Goal: Check status: Check status

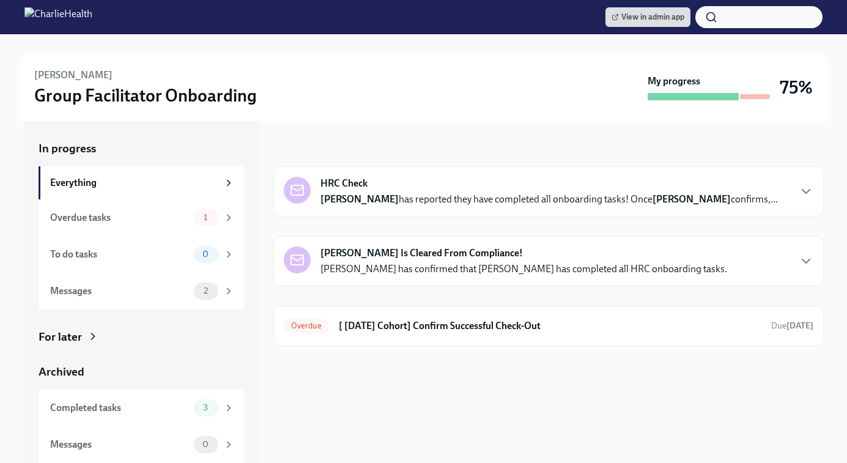
click at [434, 332] on h6 "[ [DATE] Cohort] Confirm Successful Check-Out" at bounding box center [550, 325] width 422 height 13
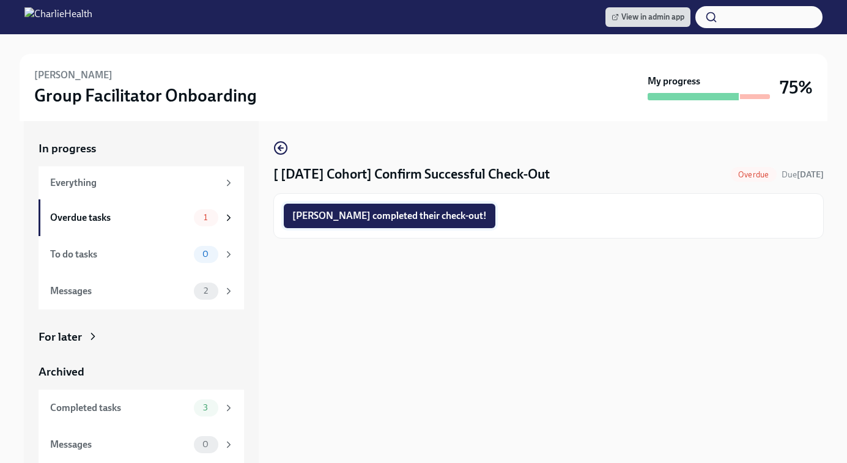
click at [355, 222] on span "[PERSON_NAME] completed their check-out!" at bounding box center [389, 216] width 194 height 12
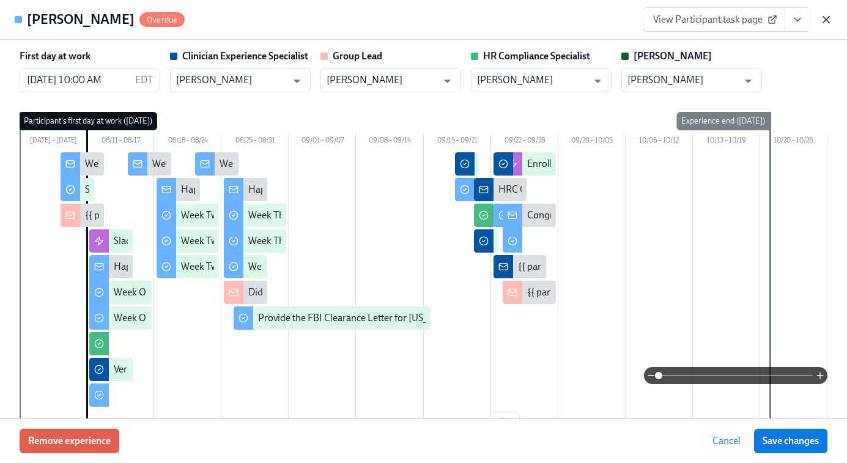
scroll to position [0, 17534]
click at [828, 15] on icon "button" at bounding box center [826, 19] width 12 height 12
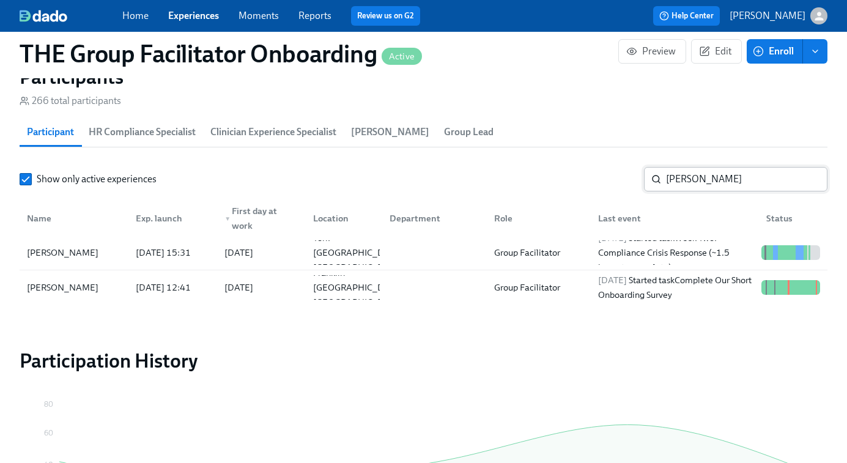
click at [701, 176] on input "lindsey" at bounding box center [746, 179] width 161 height 24
paste input "[PERSON_NAME]"
type input "[PERSON_NAME]"
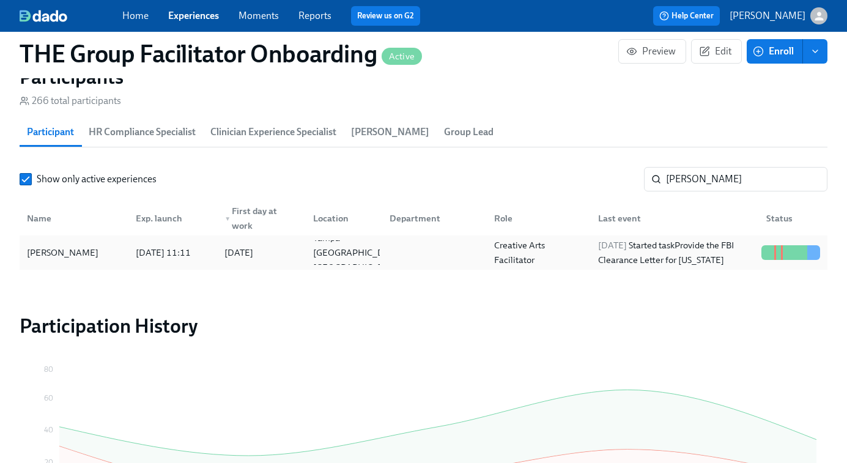
click at [566, 256] on div "Creative Arts Facilitator" at bounding box center [538, 252] width 99 height 29
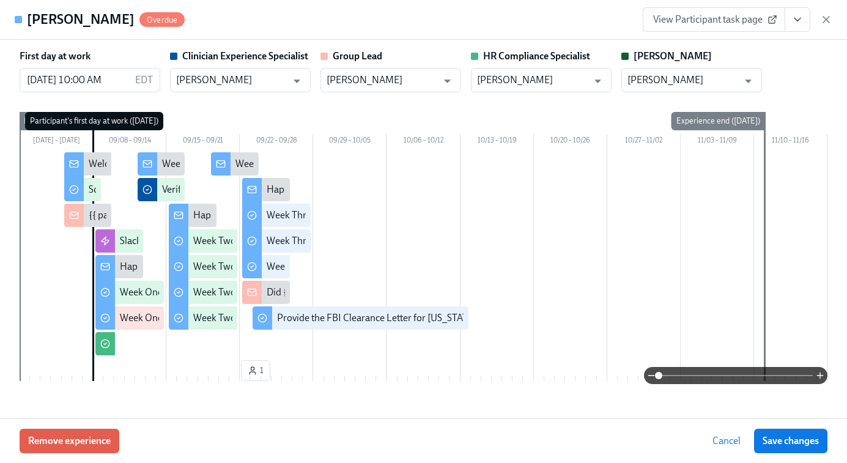
click at [736, 29] on link "View Participant task page" at bounding box center [713, 19] width 142 height 24
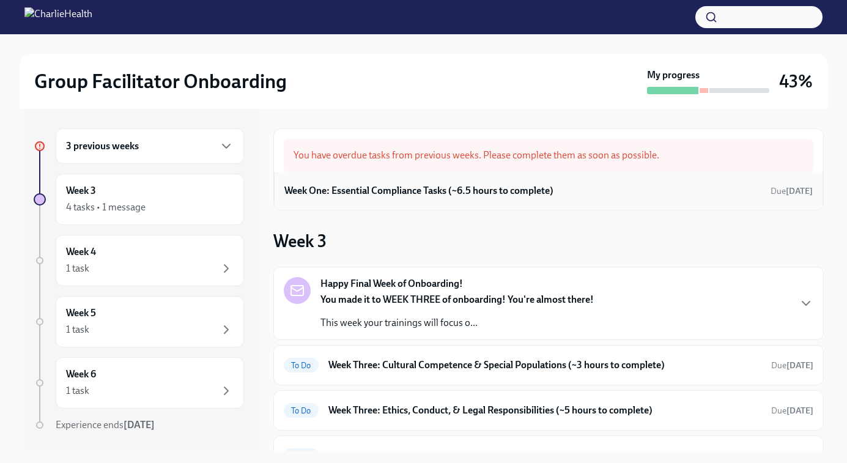
click at [457, 184] on h6 "Week One: Essential Compliance Tasks (~6.5 hours to complete)" at bounding box center [418, 190] width 269 height 13
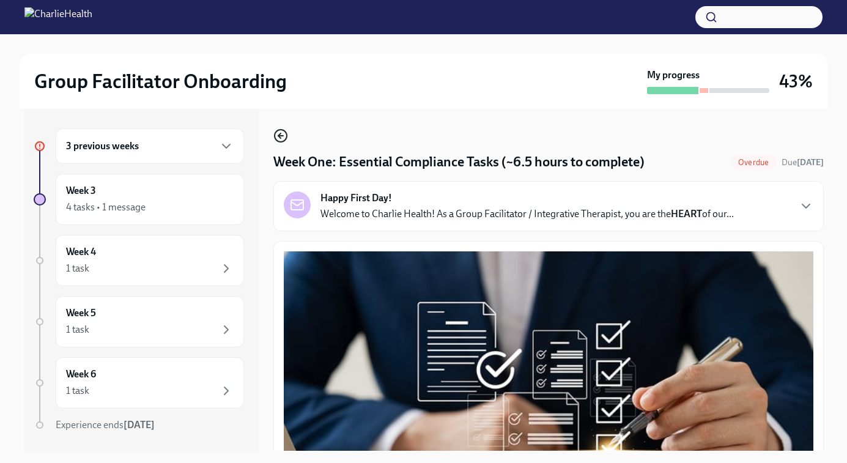
click at [278, 135] on icon "button" at bounding box center [279, 135] width 2 height 5
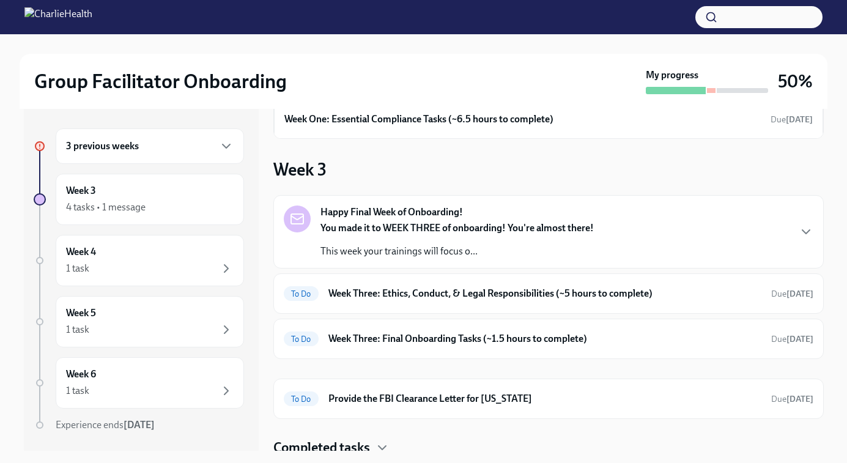
scroll to position [74, 0]
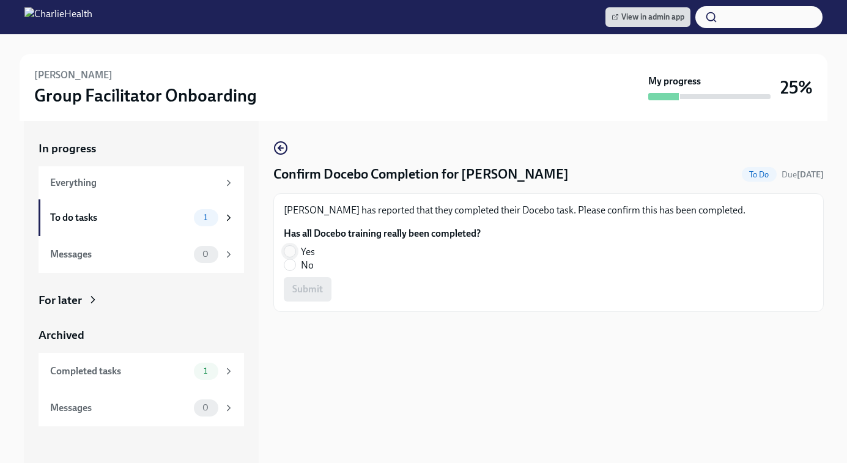
click at [289, 253] on input "Yes" at bounding box center [289, 251] width 11 height 11
radio input "true"
click at [314, 294] on span "Submit" at bounding box center [307, 289] width 31 height 12
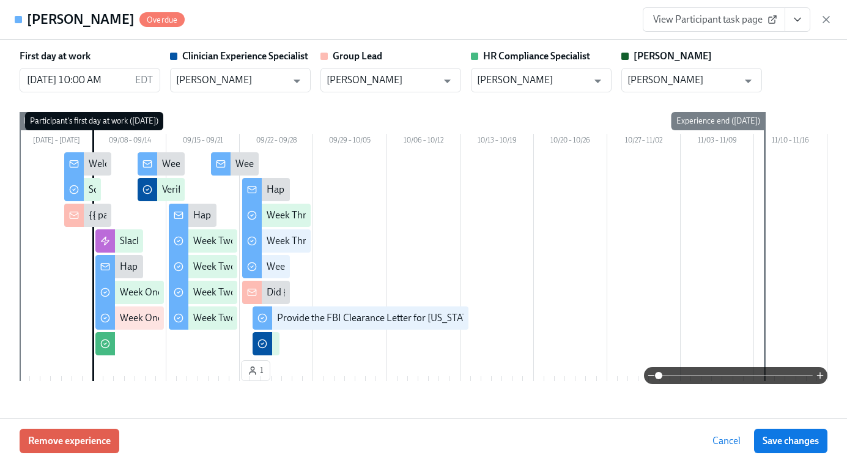
scroll to position [0, 17534]
click at [823, 16] on icon "button" at bounding box center [826, 19] width 12 height 12
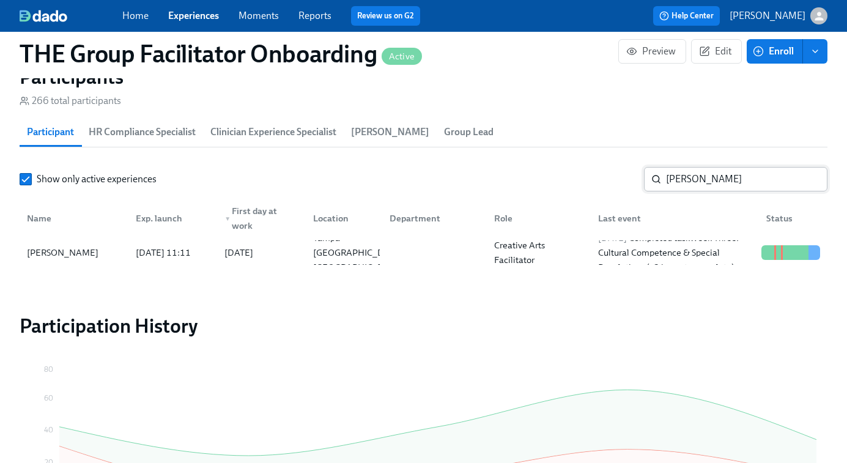
click at [718, 174] on input "[PERSON_NAME]" at bounding box center [746, 179] width 161 height 24
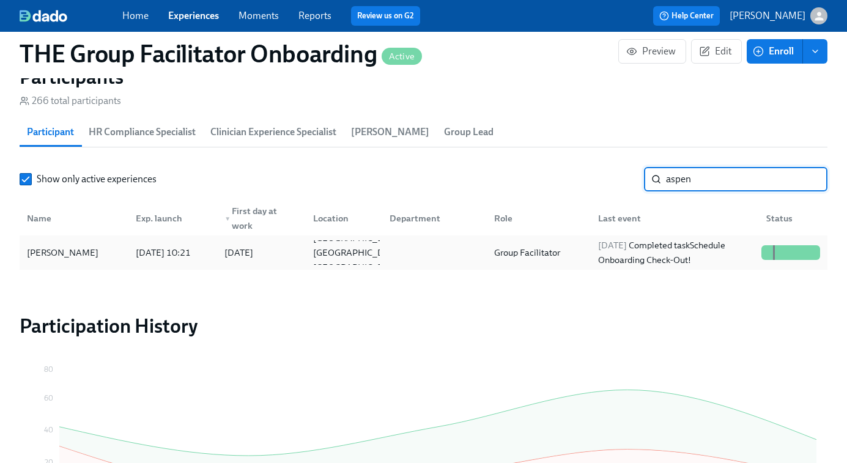
type input "aspen"
click at [712, 254] on div "[DATE] Completed task Schedule Onboarding Check-Out!" at bounding box center [674, 252] width 163 height 29
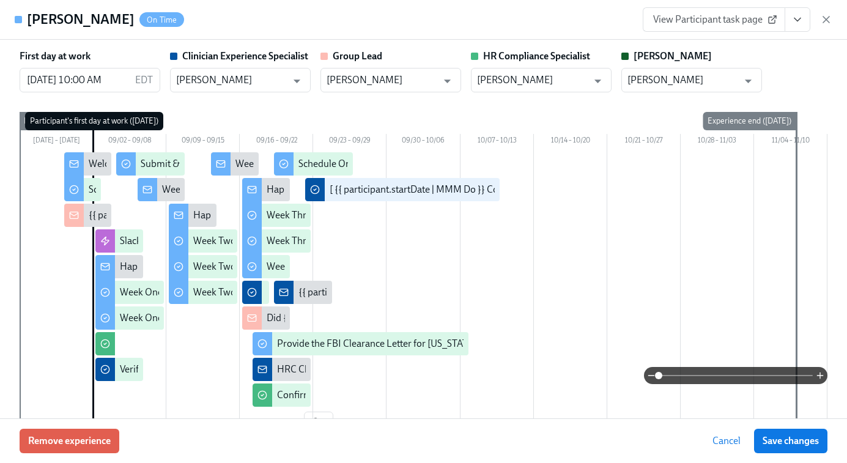
click at [793, 17] on icon "View task page" at bounding box center [797, 19] width 12 height 12
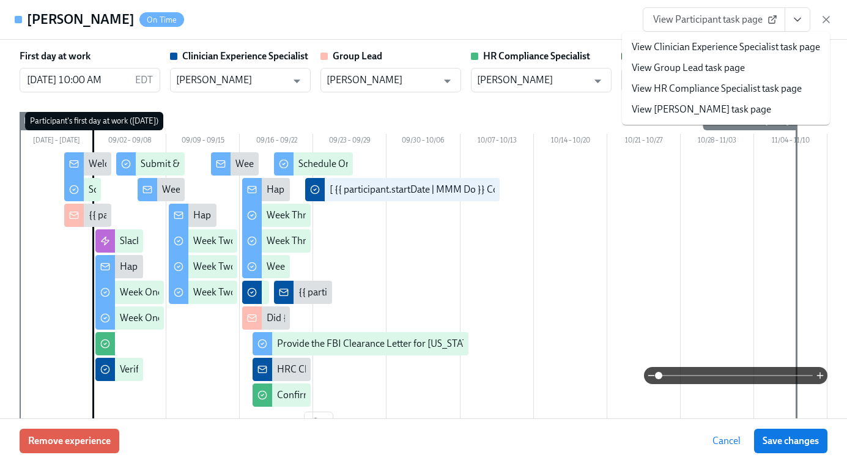
click at [751, 52] on link "View Clinician Experience Specialist task page" at bounding box center [725, 46] width 188 height 13
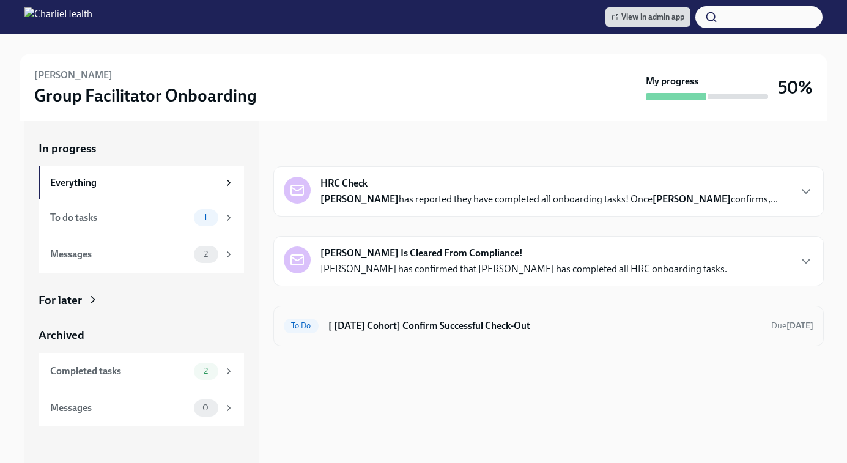
click at [432, 325] on h6 "[ [DATE] Cohort] Confirm Successful Check-Out" at bounding box center [544, 325] width 433 height 13
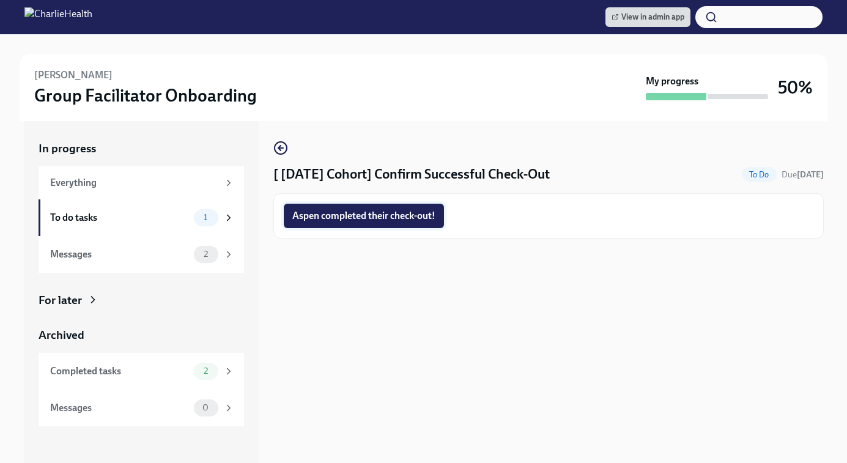
click at [388, 215] on span "Aspen completed their check-out!" at bounding box center [363, 216] width 143 height 12
